Goal: Task Accomplishment & Management: Manage account settings

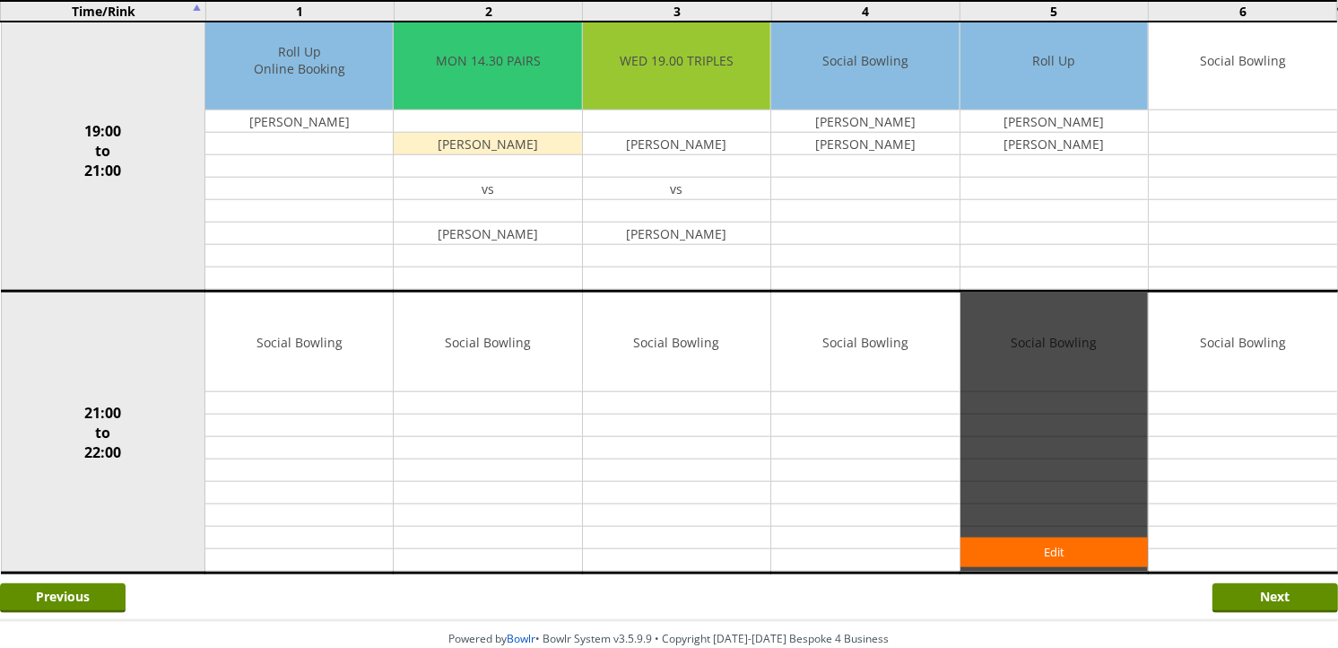
scroll to position [1693, 0]
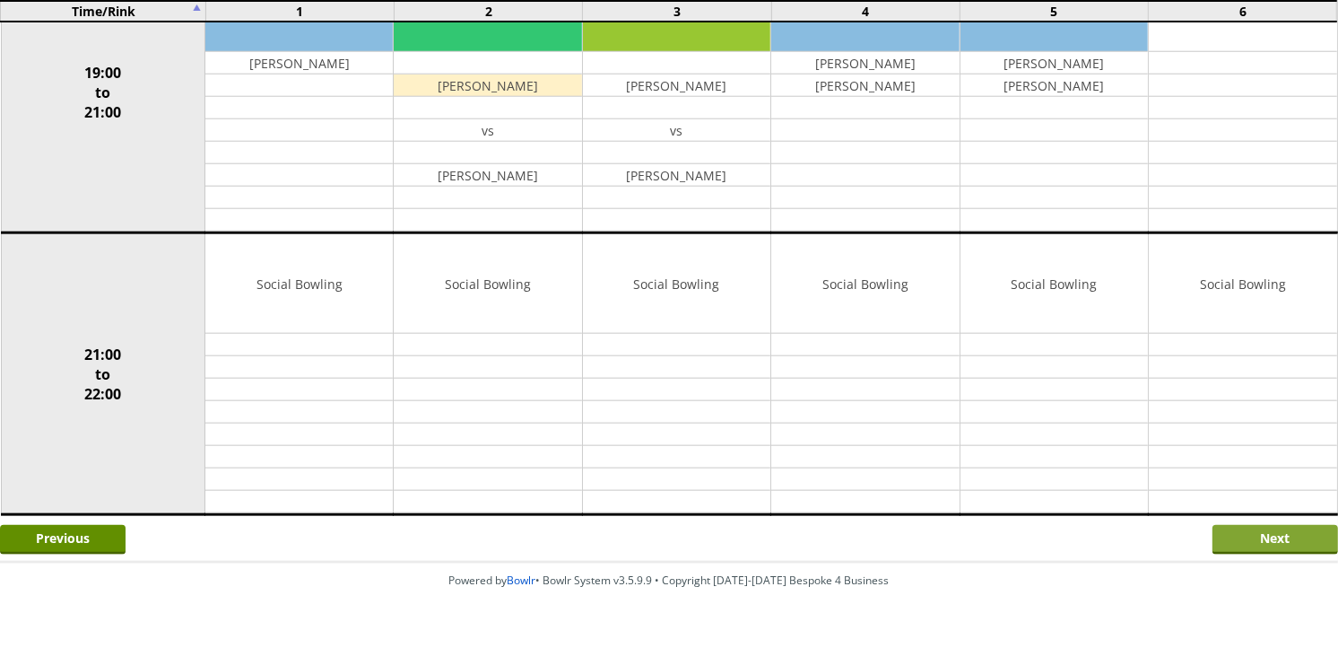
click at [1250, 550] on input "Next" at bounding box center [1276, 540] width 126 height 30
click at [1250, 549] on input "Next" at bounding box center [1276, 540] width 126 height 30
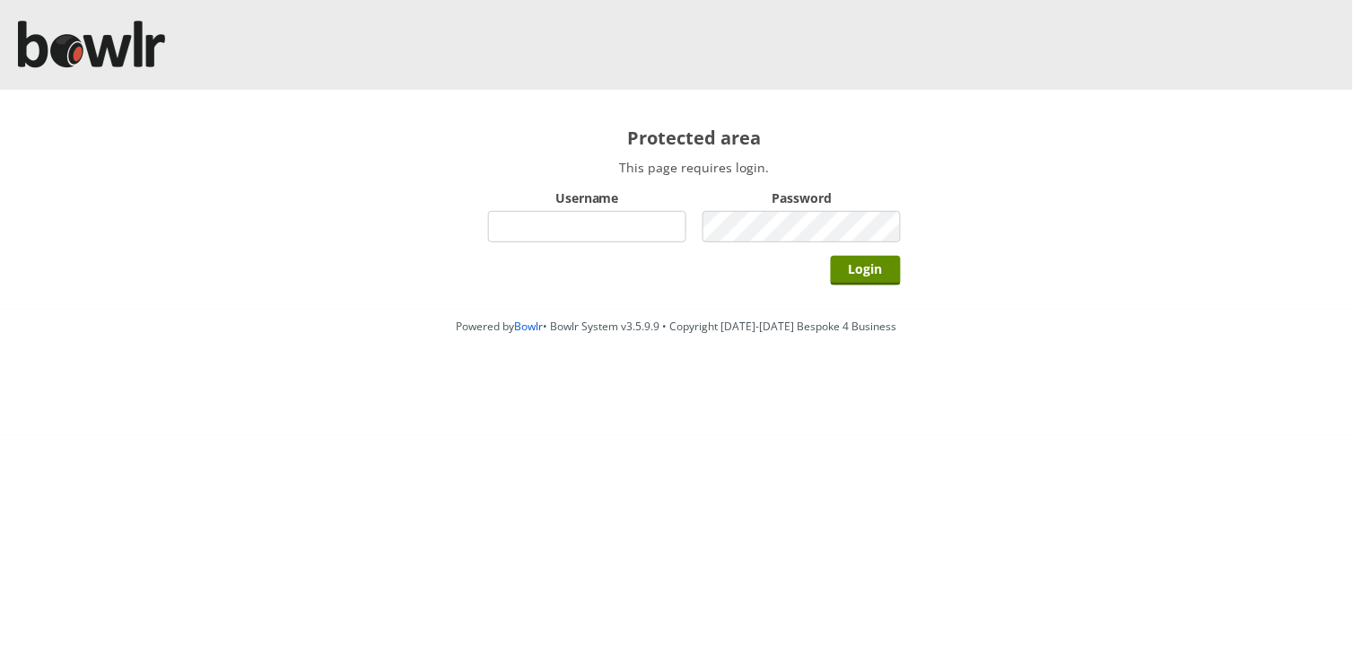
click at [620, 219] on input "Username" at bounding box center [587, 226] width 198 height 31
type input "hornseaindoorbowlsclub"
click at [831, 256] on input "Login" at bounding box center [866, 271] width 70 height 30
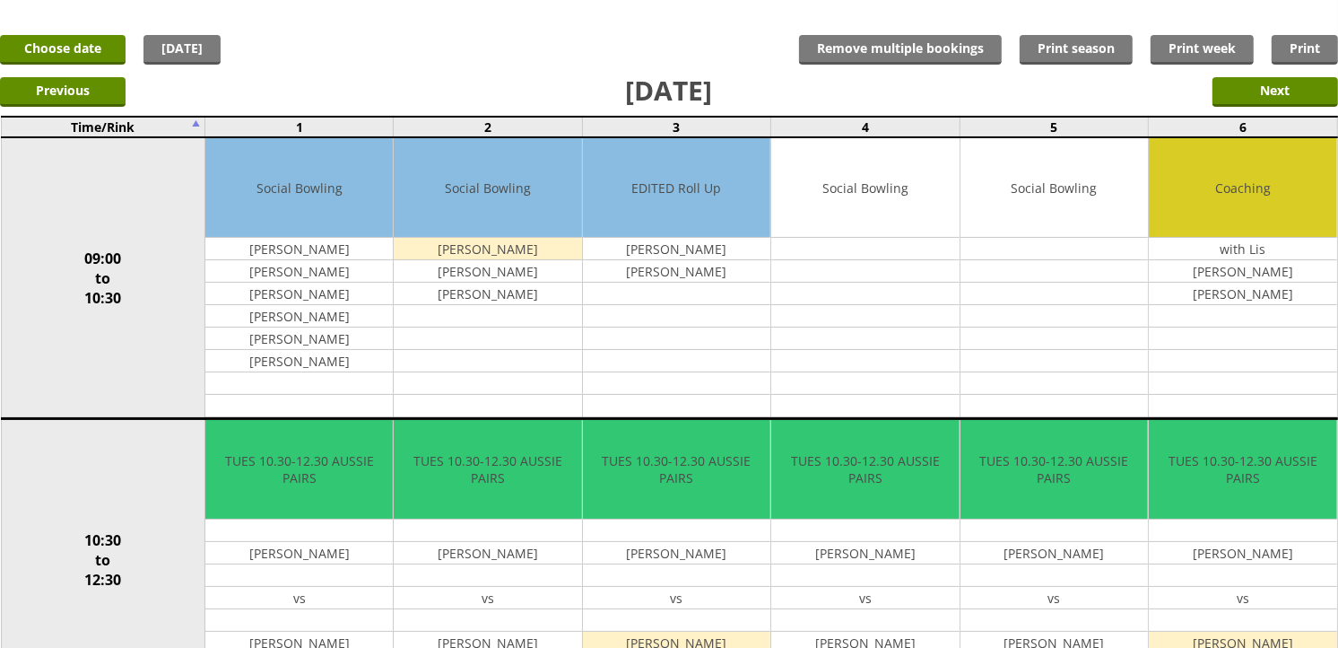
scroll to position [100, 0]
click at [1231, 84] on input "Next" at bounding box center [1276, 92] width 126 height 30
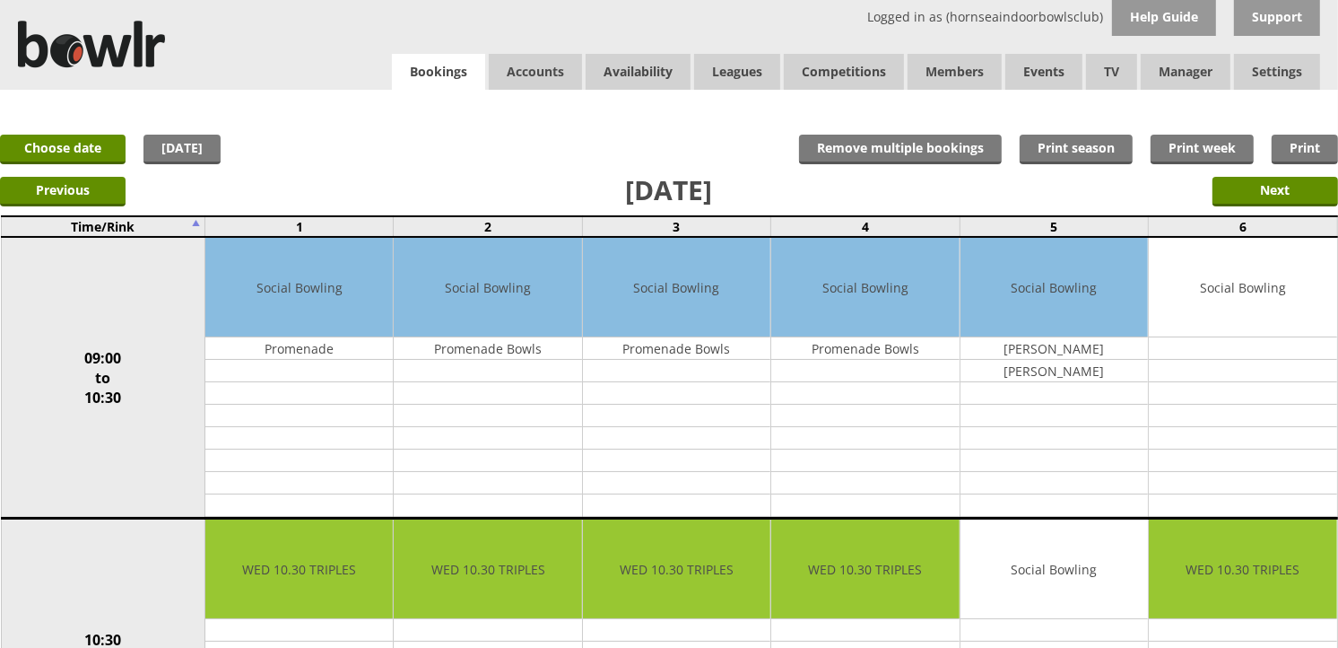
click at [410, 83] on link "Bookings" at bounding box center [438, 72] width 93 height 37
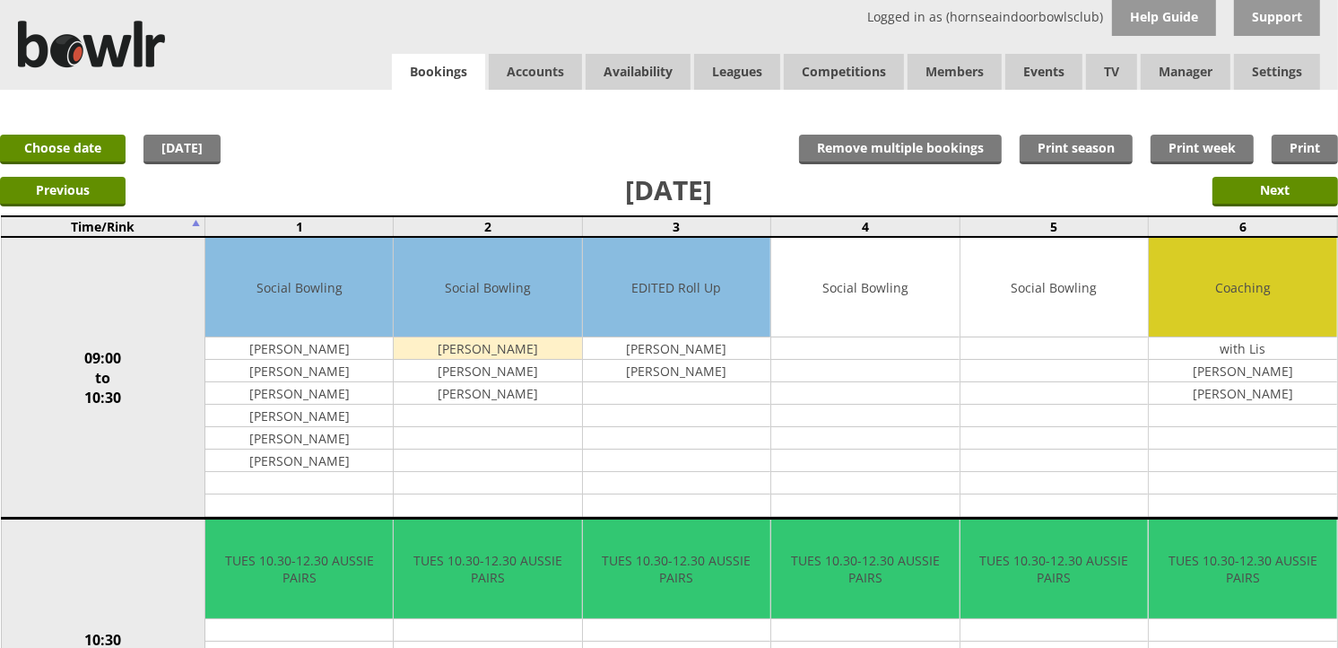
click at [441, 55] on link "Bookings" at bounding box center [438, 72] width 93 height 37
click at [1241, 184] on input "Next" at bounding box center [1276, 192] width 126 height 30
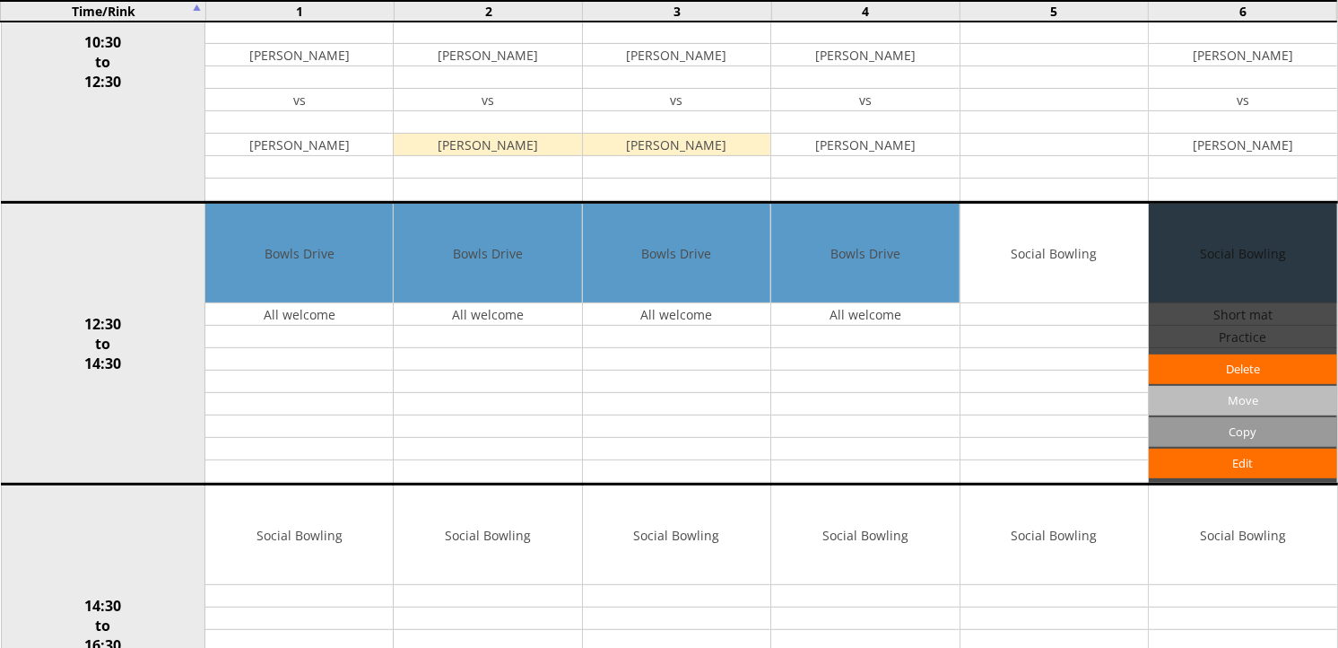
scroll to position [597, 0]
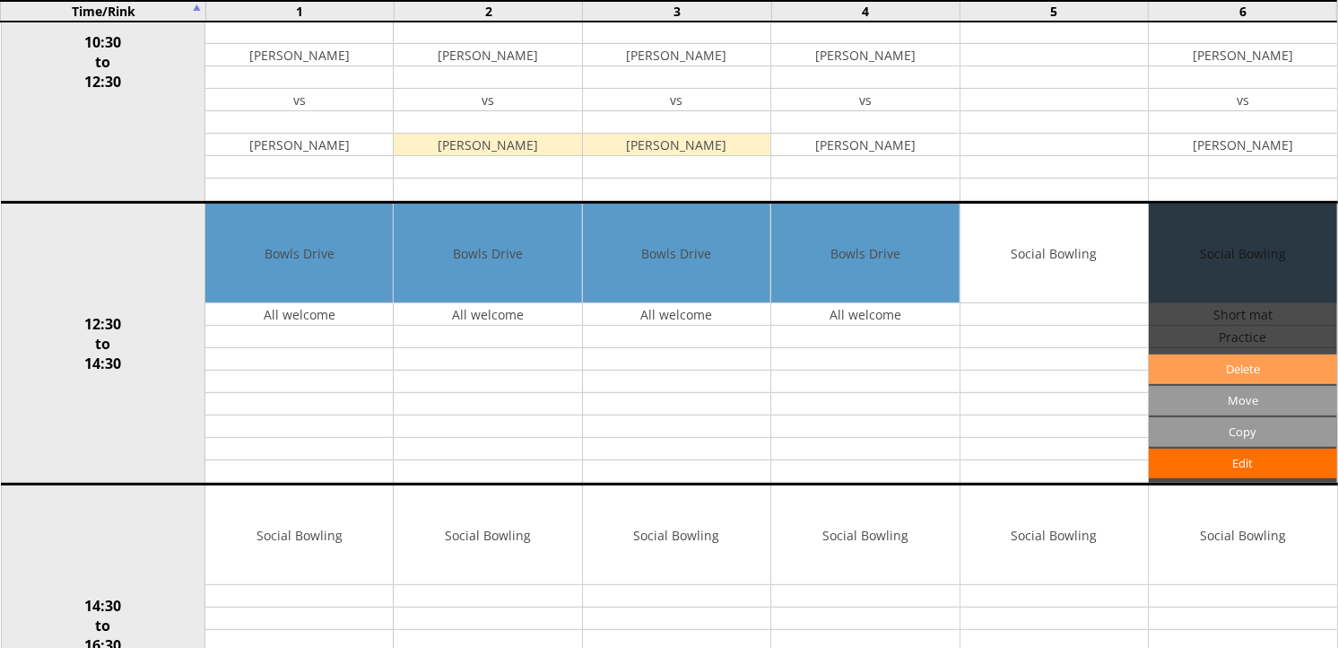
click at [1294, 373] on link "Delete" at bounding box center [1242, 369] width 187 height 30
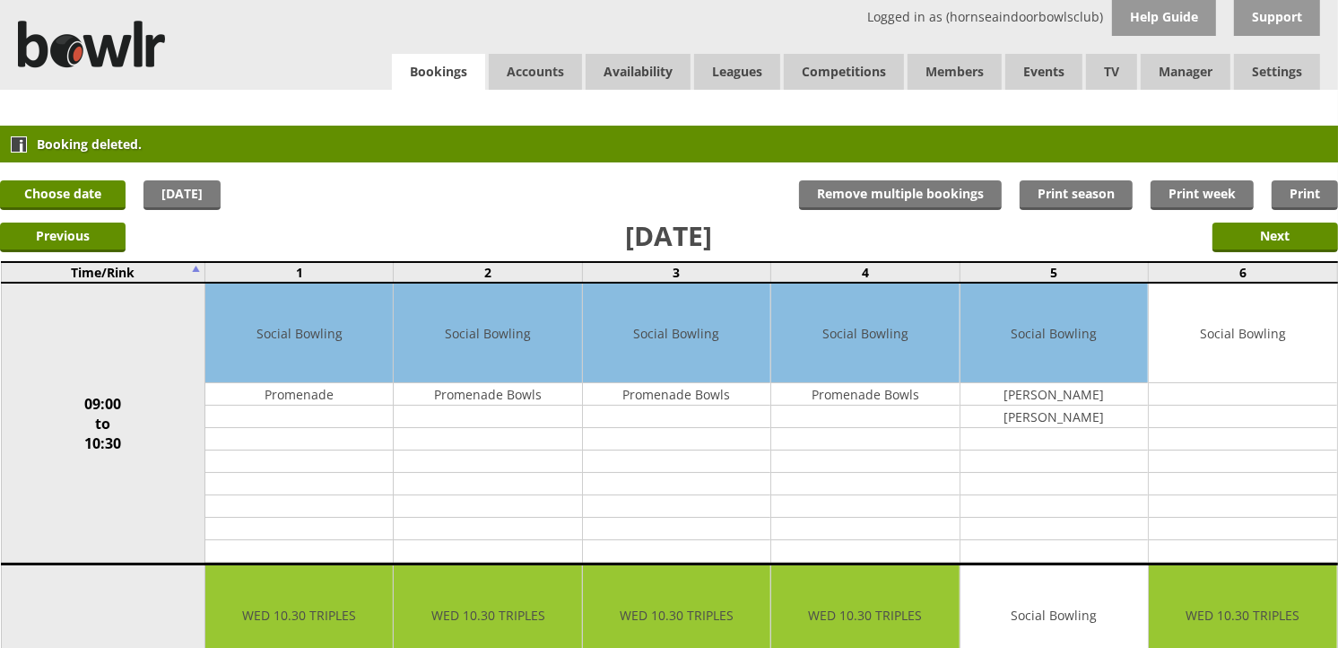
click at [433, 79] on link "Bookings" at bounding box center [438, 72] width 93 height 37
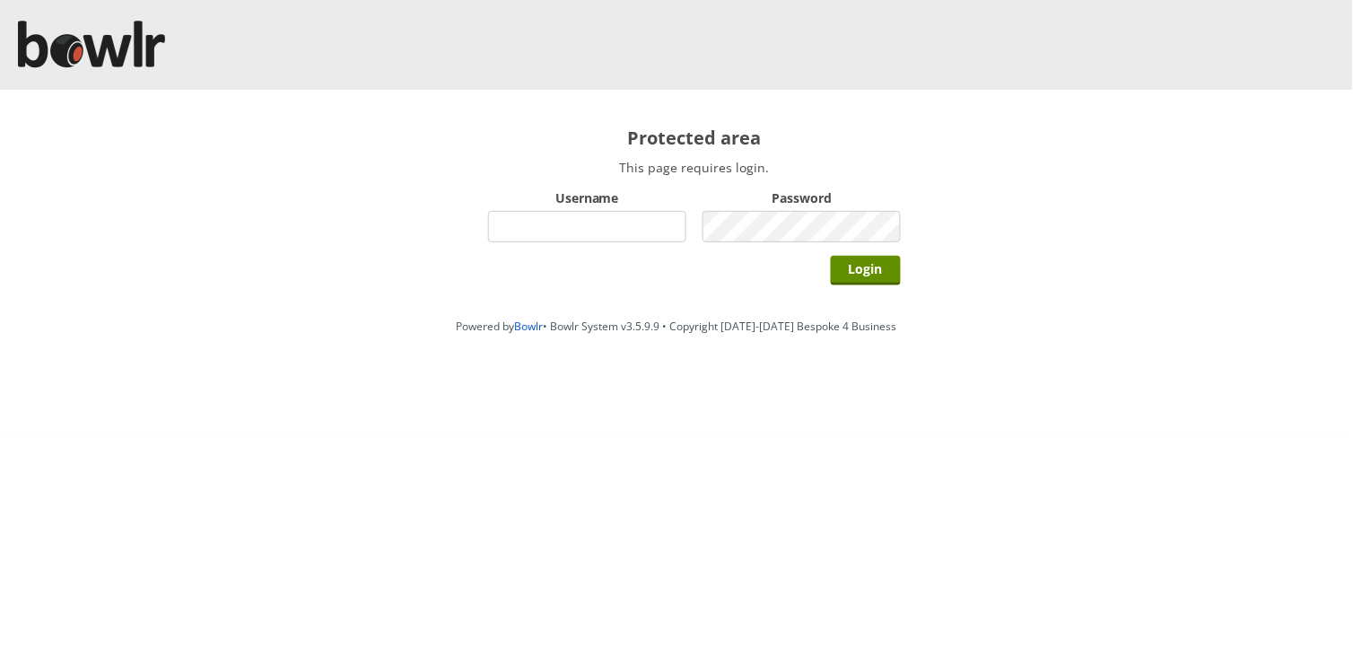
drag, startPoint x: 0, startPoint y: 0, endPoint x: 531, endPoint y: 225, distance: 576.7
click at [531, 225] on input "Username" at bounding box center [587, 226] width 198 height 31
type input "hornseaindoorbowlsclub"
click at [831, 256] on input "Login" at bounding box center [866, 271] width 70 height 30
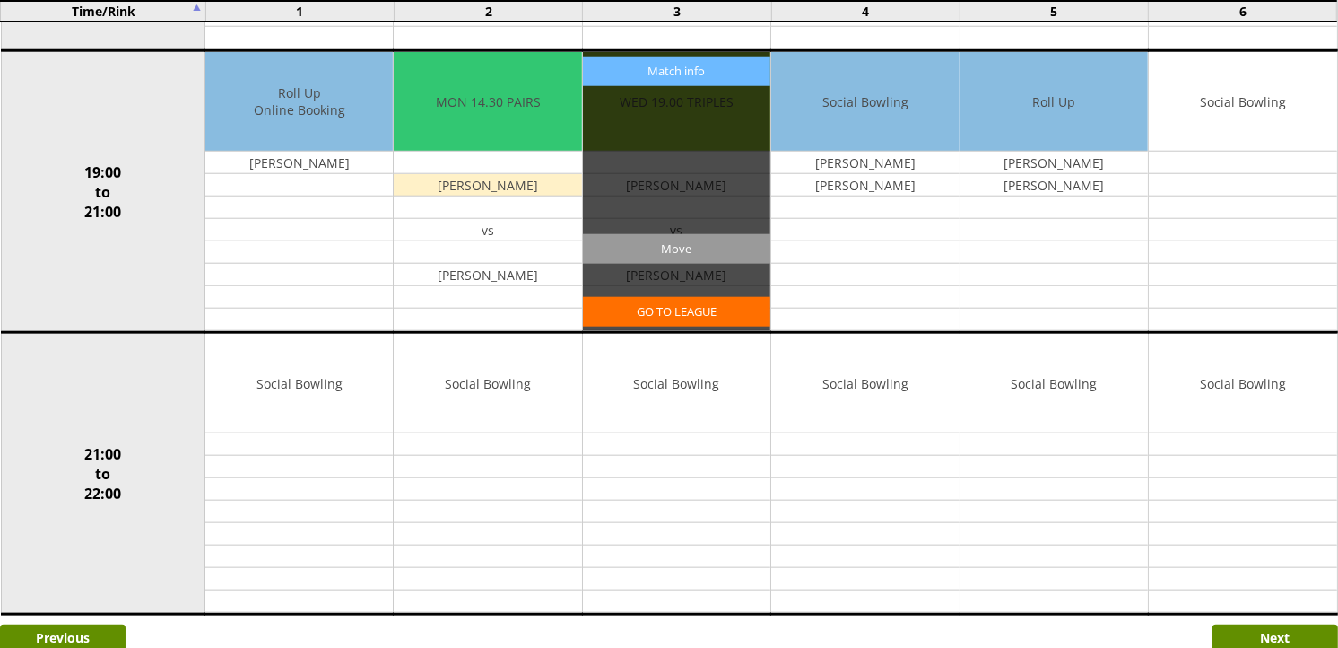
scroll to position [1693, 0]
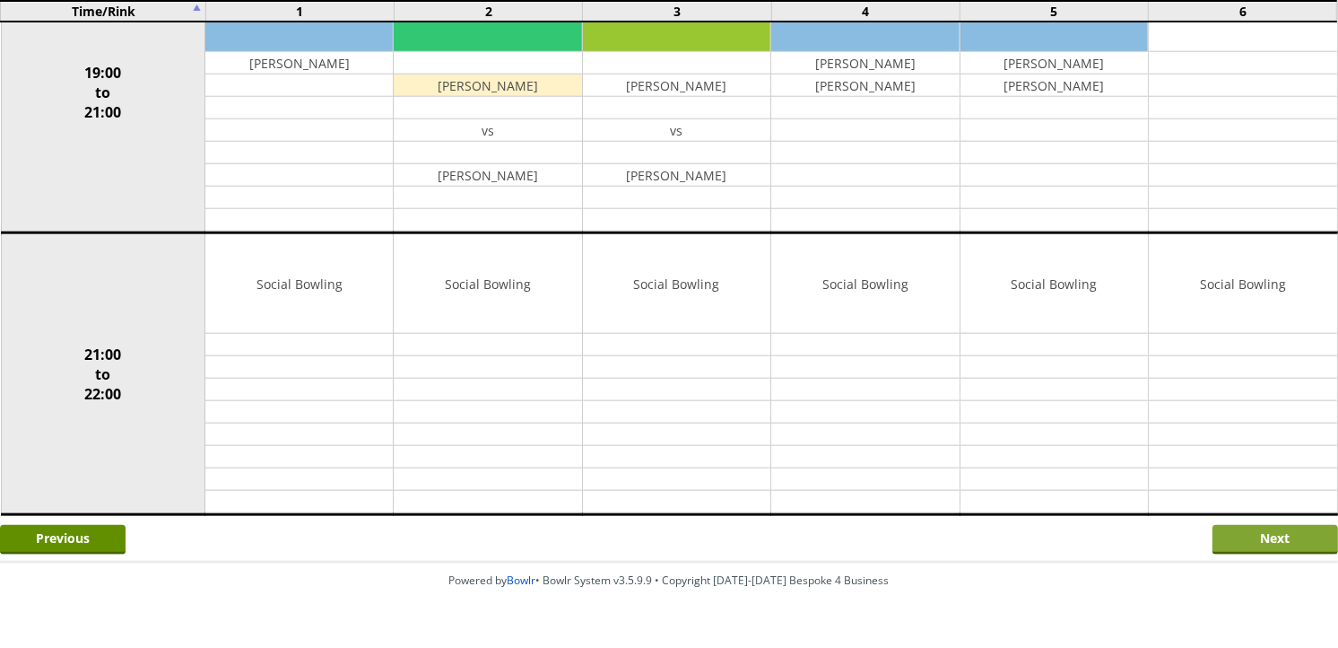
click at [1257, 531] on input "Next" at bounding box center [1276, 540] width 126 height 30
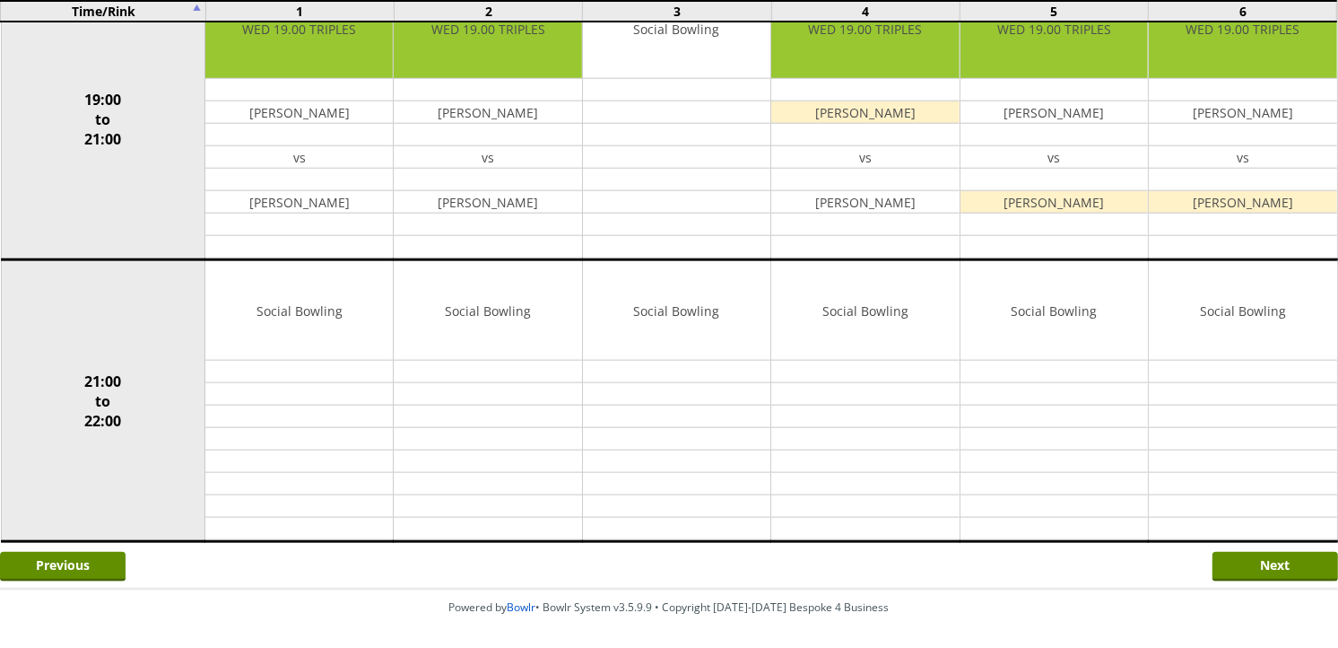
scroll to position [1693, 0]
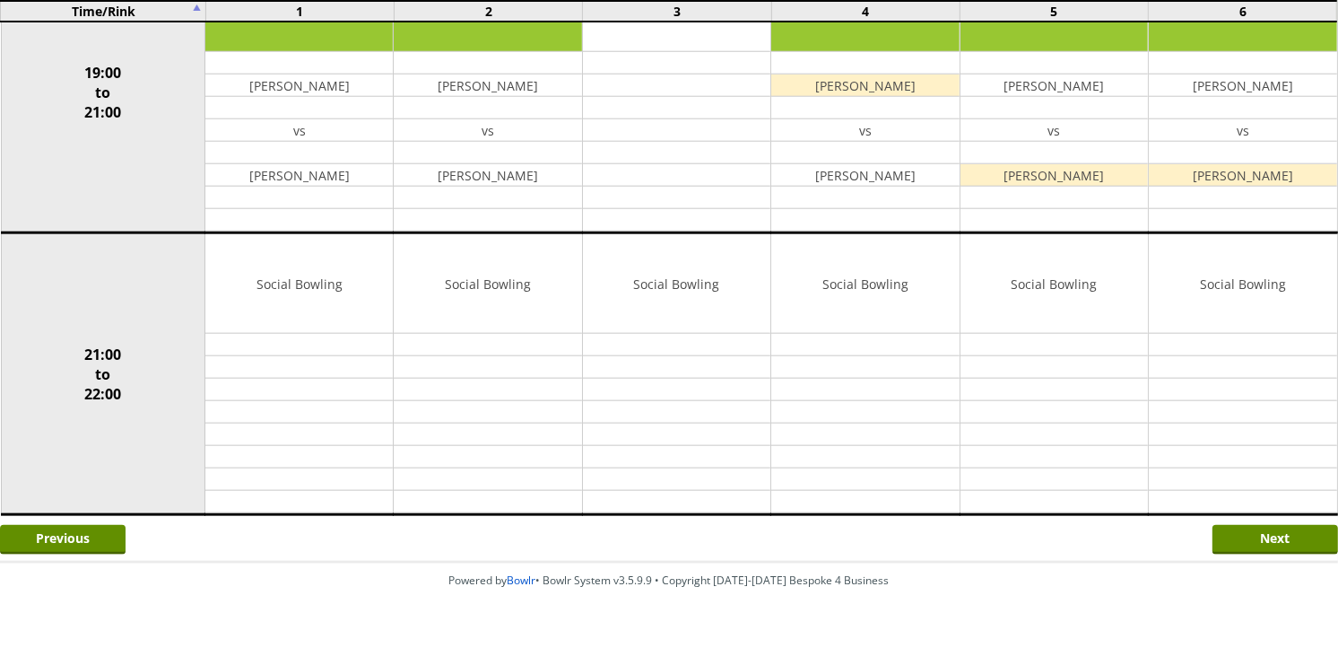
click at [1249, 516] on div "Previous Next" at bounding box center [669, 538] width 1338 height 45
click at [1252, 525] on input "Next" at bounding box center [1276, 540] width 126 height 30
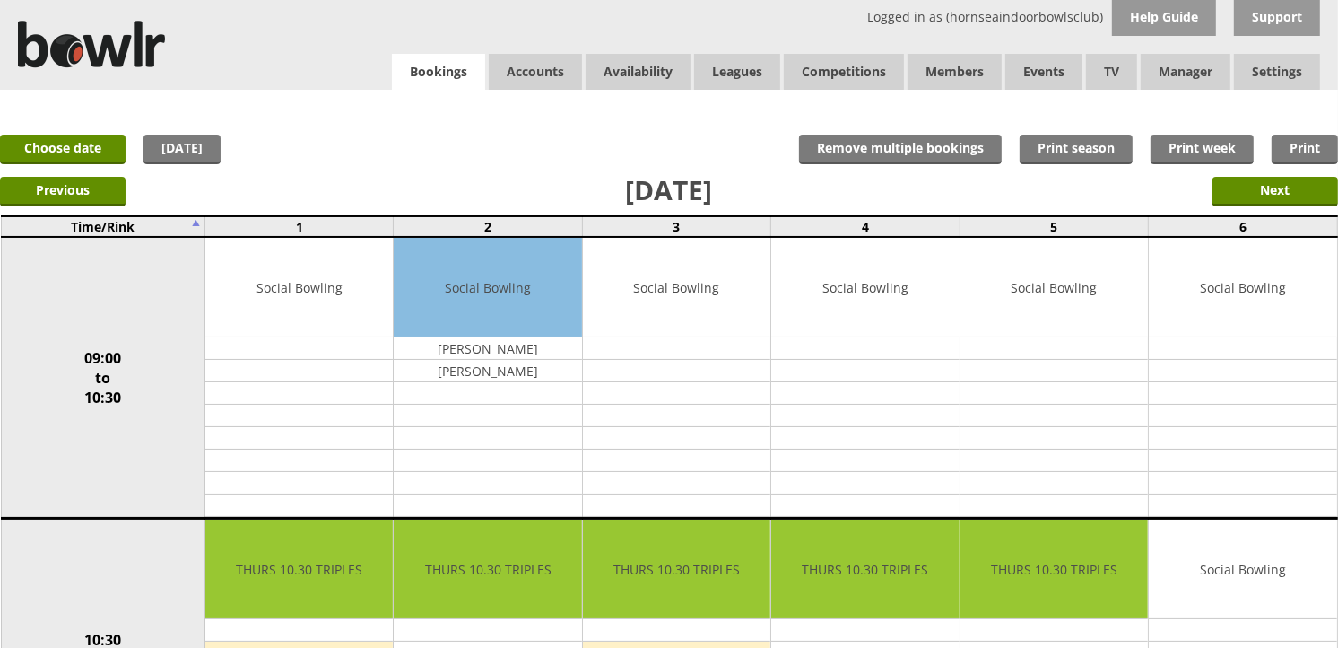
click at [463, 83] on link "Bookings" at bounding box center [438, 72] width 93 height 37
